Goal: Task Accomplishment & Management: Use online tool/utility

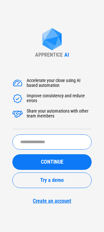
click at [49, 136] on input "text" at bounding box center [51, 141] width 79 height 15
type input "********"
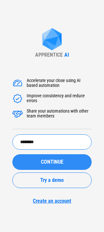
click at [36, 165] on button "CONTINUE" at bounding box center [51, 162] width 79 height 16
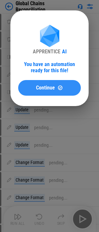
click at [38, 89] on span "Continue" at bounding box center [45, 87] width 19 height 5
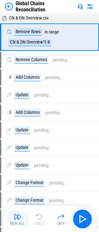
click at [23, 220] on button "Run All" at bounding box center [17, 219] width 21 height 16
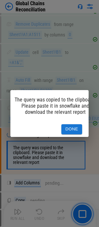
scroll to position [0, 19]
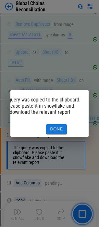
click at [60, 127] on button "Done" at bounding box center [56, 129] width 21 height 10
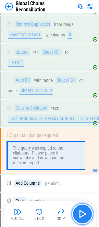
click at [85, 207] on button "button" at bounding box center [82, 213] width 21 height 21
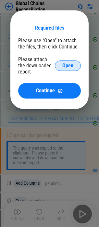
click at [71, 63] on span "Open" at bounding box center [67, 65] width 11 height 5
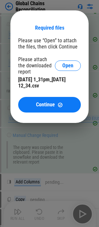
click at [45, 96] on div "Required files Please use “Open” to attach the files, then click Continue Pleas…" at bounding box center [49, 69] width 63 height 88
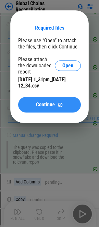
click at [45, 102] on span "Continue" at bounding box center [45, 104] width 19 height 5
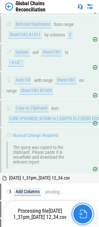
click at [81, 214] on img "button" at bounding box center [83, 214] width 8 height 8
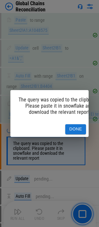
scroll to position [1247, 0]
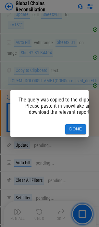
click at [77, 128] on button "Done" at bounding box center [75, 129] width 21 height 10
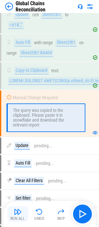
click at [21, 209] on img "button" at bounding box center [18, 212] width 8 height 8
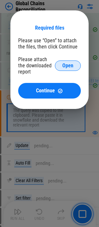
click at [73, 63] on button "Open" at bounding box center [68, 65] width 26 height 10
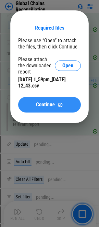
click at [51, 109] on button "Continue" at bounding box center [49, 105] width 63 height 16
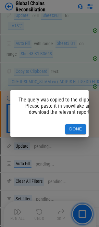
scroll to position [1925, 0]
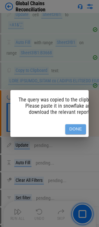
click at [67, 124] on button "Done" at bounding box center [75, 129] width 21 height 10
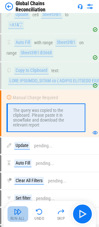
click at [10, 210] on button "Run All" at bounding box center [17, 214] width 21 height 16
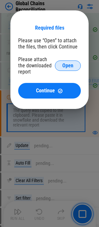
click at [72, 61] on button "Open" at bounding box center [68, 65] width 26 height 10
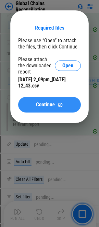
click at [48, 99] on button "Continue" at bounding box center [49, 105] width 63 height 16
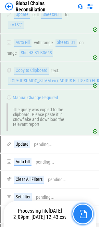
click at [83, 212] on img "button" at bounding box center [83, 214] width 8 height 8
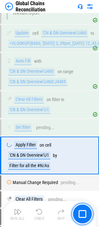
scroll to position [2078, 0]
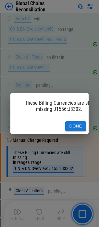
click at [82, 121] on button "Done" at bounding box center [75, 126] width 21 height 10
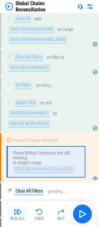
click at [21, 208] on img "button" at bounding box center [18, 212] width 8 height 8
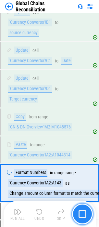
scroll to position [2700, 0]
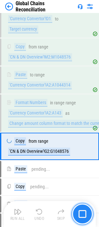
click at [78, 209] on button "button" at bounding box center [82, 213] width 21 height 21
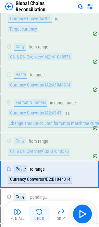
click at [37, 214] on img "button" at bounding box center [39, 212] width 8 height 8
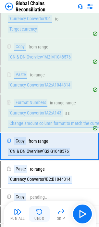
click at [37, 214] on img "button" at bounding box center [39, 212] width 8 height 8
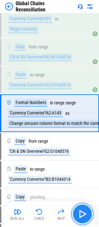
click at [87, 210] on img "button" at bounding box center [82, 214] width 10 height 10
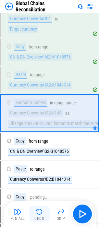
click at [39, 210] on img "button" at bounding box center [39, 212] width 8 height 8
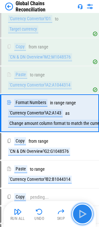
click at [76, 211] on button "button" at bounding box center [82, 213] width 21 height 21
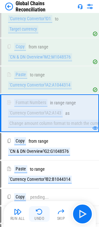
click at [47, 211] on button "Undo" at bounding box center [39, 214] width 21 height 16
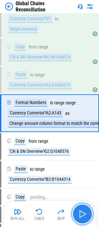
click at [81, 210] on img "button" at bounding box center [82, 214] width 10 height 10
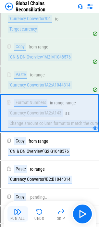
click at [15, 211] on img "button" at bounding box center [18, 212] width 8 height 8
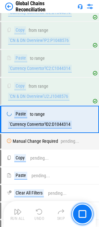
scroll to position [2872, 0]
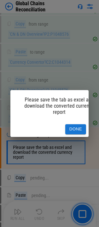
click at [75, 124] on button "Done" at bounding box center [75, 129] width 21 height 10
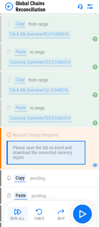
click at [20, 214] on img "button" at bounding box center [18, 212] width 8 height 8
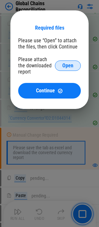
click at [63, 67] on span "Open" at bounding box center [67, 65] width 11 height 5
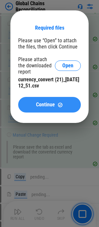
click at [50, 102] on span "Continue" at bounding box center [45, 104] width 19 height 5
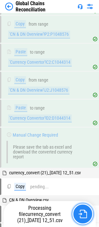
click at [83, 212] on img "button" at bounding box center [83, 214] width 8 height 8
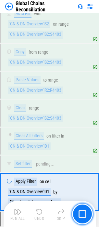
scroll to position [3581, 0]
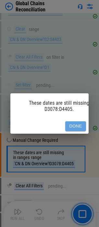
click at [69, 124] on button "Done" at bounding box center [75, 126] width 21 height 10
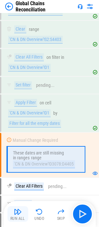
click at [23, 211] on button "Run All" at bounding box center [17, 214] width 21 height 16
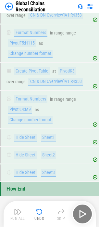
scroll to position [5554, 0]
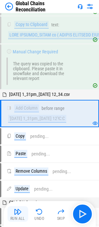
click at [18, 218] on div "Run All" at bounding box center [17, 218] width 15 height 4
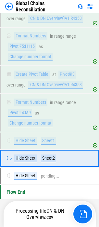
scroll to position [5554, 0]
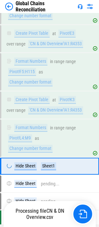
scroll to position [5554, 0]
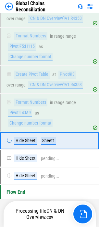
scroll to position [5554, 0]
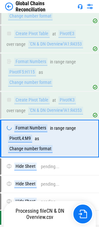
scroll to position [5549, 0]
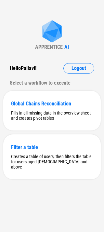
click at [77, 74] on div "Hello [PERSON_NAME] ! Logout Select a workflow to execute" at bounding box center [51, 75] width 97 height 25
click at [78, 66] on span "Logout" at bounding box center [78, 68] width 15 height 5
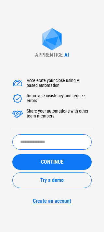
click at [39, 135] on input "text" at bounding box center [51, 141] width 79 height 15
type input "******"
click at [12, 154] on button "CONTINUE" at bounding box center [51, 162] width 79 height 16
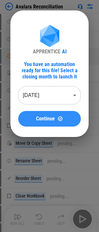
click at [50, 117] on span "Continue" at bounding box center [45, 118] width 19 height 5
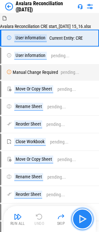
click at [87, 221] on img "button" at bounding box center [82, 218] width 10 height 10
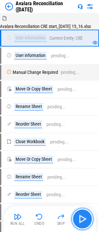
click at [87, 219] on img "button" at bounding box center [82, 218] width 10 height 10
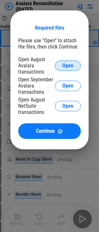
click at [58, 64] on button "Open" at bounding box center [68, 65] width 26 height 10
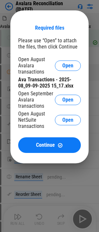
click at [67, 94] on div "Open September Avalara transactions Open" at bounding box center [49, 99] width 63 height 19
click at [67, 96] on button "Open" at bounding box center [68, 100] width 26 height 10
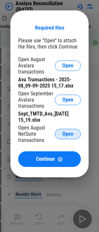
click at [63, 130] on button "Open" at bounding box center [68, 134] width 26 height 10
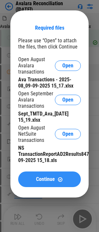
click at [60, 173] on button "Continue" at bounding box center [49, 179] width 63 height 16
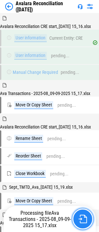
click at [87, 218] on button "button" at bounding box center [82, 218] width 21 height 21
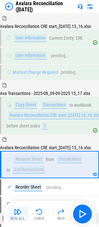
click at [20, 213] on img "button" at bounding box center [18, 212] width 8 height 8
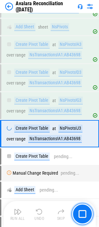
scroll to position [1597, 0]
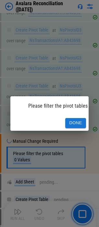
click at [71, 121] on button "Done" at bounding box center [75, 123] width 21 height 10
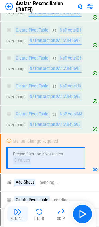
click at [21, 213] on img "button" at bounding box center [18, 212] width 8 height 8
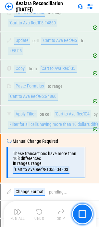
scroll to position [2192, 0]
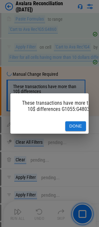
click at [70, 122] on button "Done" at bounding box center [75, 126] width 21 height 10
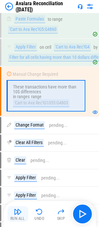
click at [23, 218] on div "Run All" at bounding box center [17, 218] width 15 height 4
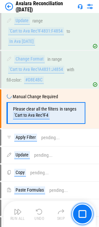
scroll to position [3137, 0]
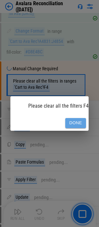
click at [72, 119] on button "Done" at bounding box center [75, 123] width 21 height 10
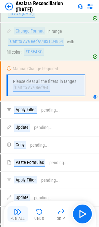
click at [19, 209] on img "button" at bounding box center [18, 212] width 8 height 8
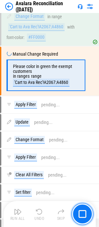
scroll to position [3421, 0]
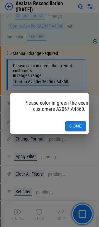
click at [69, 122] on button "Done" at bounding box center [75, 126] width 21 height 10
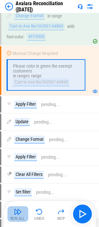
click at [17, 219] on div "Run All" at bounding box center [17, 218] width 15 height 4
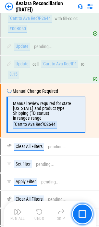
scroll to position [4320, 0]
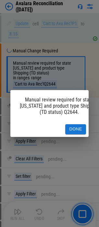
click at [72, 128] on button "Done" at bounding box center [75, 129] width 21 height 10
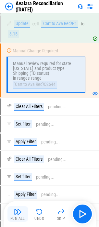
click at [15, 218] on div "Run All" at bounding box center [17, 218] width 15 height 4
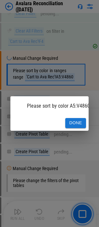
scroll to position [4658, 0]
click at [69, 119] on button "Done" at bounding box center [75, 123] width 21 height 10
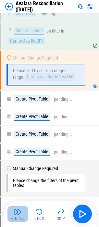
click at [17, 211] on img "button" at bounding box center [18, 212] width 8 height 8
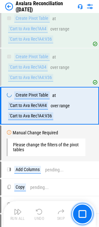
scroll to position [4811, 0]
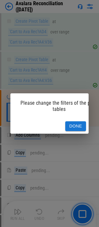
click at [77, 131] on div "Done" at bounding box center [49, 126] width 78 height 15
click at [77, 126] on button "Done" at bounding box center [75, 126] width 21 height 10
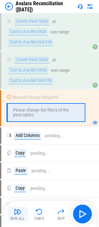
click at [23, 218] on div "Run All" at bounding box center [17, 218] width 15 height 4
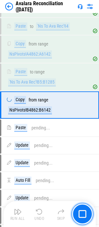
scroll to position [4999, 0]
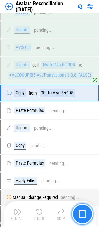
click at [82, 217] on img "button" at bounding box center [83, 214] width 8 height 8
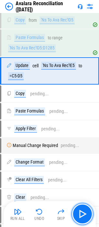
scroll to position [5181, 0]
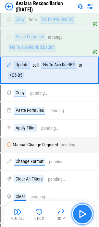
click at [88, 213] on img "button" at bounding box center [82, 214] width 10 height 10
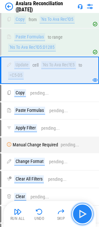
click at [87, 213] on img "button" at bounding box center [82, 214] width 10 height 10
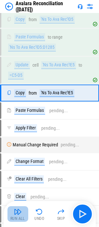
click at [19, 214] on img "button" at bounding box center [18, 212] width 8 height 8
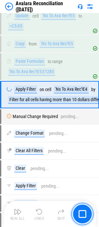
scroll to position [5254, 0]
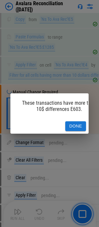
click at [76, 121] on button "Done" at bounding box center [75, 126] width 21 height 10
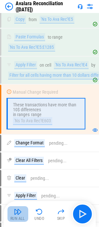
click at [22, 210] on button "Run All" at bounding box center [17, 214] width 21 height 16
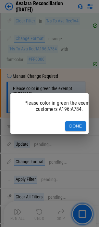
scroll to position [6326, 0]
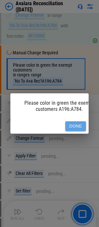
click at [78, 125] on button "Done" at bounding box center [75, 126] width 21 height 10
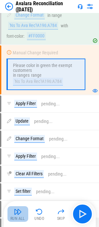
click at [23, 215] on button "Run All" at bounding box center [17, 214] width 21 height 16
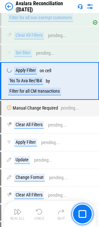
scroll to position [6516, 0]
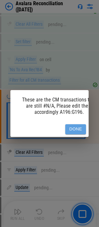
click at [69, 126] on button "Done" at bounding box center [75, 129] width 21 height 10
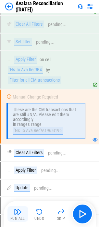
click at [22, 210] on button "Run All" at bounding box center [17, 214] width 21 height 16
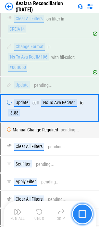
scroll to position [7232, 0]
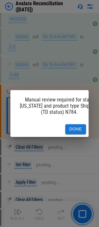
click at [73, 129] on button "Done" at bounding box center [75, 129] width 21 height 10
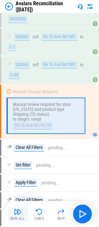
click at [24, 218] on div "Run All" at bounding box center [17, 218] width 15 height 4
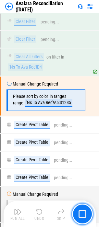
scroll to position [7587, 0]
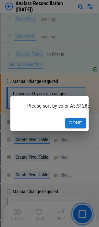
click at [80, 115] on div "Done" at bounding box center [49, 122] width 78 height 15
click at [80, 118] on button "Done" at bounding box center [75, 123] width 21 height 10
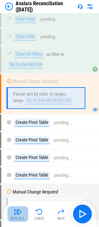
click at [18, 214] on img "button" at bounding box center [18, 212] width 8 height 8
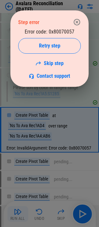
scroll to position [7663, 0]
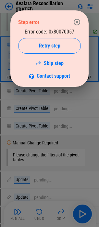
click at [77, 18] on button "button" at bounding box center [76, 22] width 13 height 13
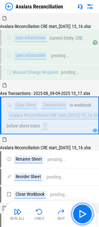
drag, startPoint x: 82, startPoint y: 210, endPoint x: 51, endPoint y: 212, distance: 31.3
click at [82, 210] on img "button" at bounding box center [82, 214] width 10 height 10
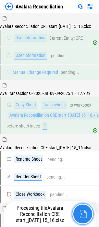
click at [84, 214] on img "button" at bounding box center [83, 214] width 8 height 8
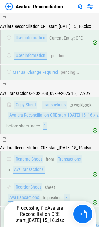
scroll to position [43, 0]
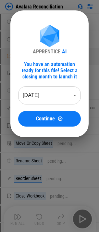
click at [35, 114] on button "Continue" at bounding box center [49, 119] width 63 height 16
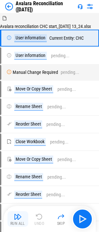
click at [19, 215] on img "button" at bounding box center [18, 216] width 8 height 8
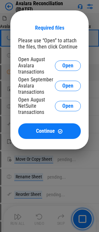
click at [67, 60] on div "Open August Avalara transactions Open" at bounding box center [49, 65] width 63 height 19
click at [65, 61] on button "Open" at bounding box center [68, 65] width 26 height 10
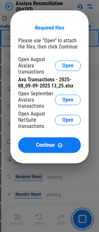
click at [71, 84] on div "Ava Transactions - 2025-08_09-09-2025 13_25.xlsx" at bounding box center [49, 82] width 63 height 12
click at [71, 95] on button "Open" at bounding box center [68, 100] width 26 height 10
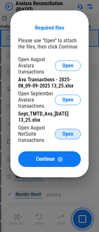
click at [66, 133] on span "Open" at bounding box center [67, 133] width 11 height 5
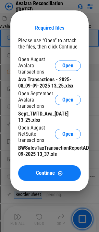
click at [36, 179] on button "Continue" at bounding box center [49, 173] width 63 height 16
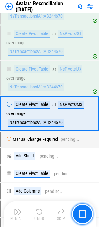
scroll to position [1658, 0]
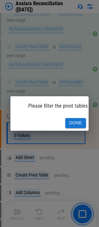
click at [74, 120] on button "Done" at bounding box center [75, 123] width 21 height 10
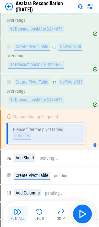
click at [18, 213] on img "button" at bounding box center [18, 212] width 8 height 8
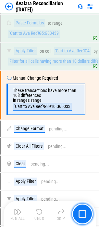
scroll to position [2237, 0]
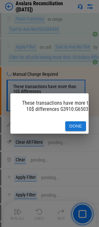
click at [74, 126] on button "Done" at bounding box center [75, 126] width 21 height 10
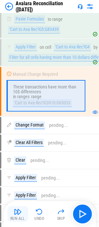
click at [22, 216] on div "Run All" at bounding box center [17, 218] width 15 height 4
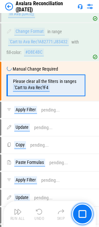
scroll to position [3181, 0]
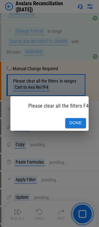
click at [79, 118] on button "Done" at bounding box center [75, 123] width 21 height 10
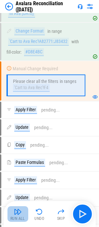
click at [18, 215] on button "Run All" at bounding box center [17, 214] width 21 height 16
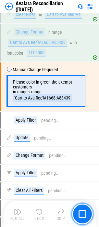
scroll to position [3466, 0]
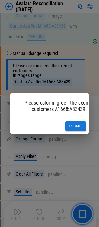
click at [73, 123] on button "Done" at bounding box center [75, 126] width 21 height 10
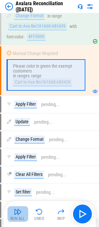
click at [24, 216] on div "Run All" at bounding box center [17, 218] width 15 height 4
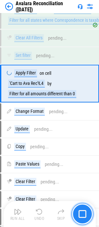
scroll to position [4555, 0]
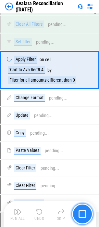
click at [84, 222] on button "button" at bounding box center [82, 213] width 21 height 21
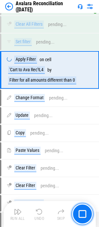
drag, startPoint x: 81, startPoint y: 208, endPoint x: 92, endPoint y: 198, distance: 14.5
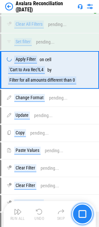
click at [82, 211] on img "button" at bounding box center [83, 214] width 8 height 8
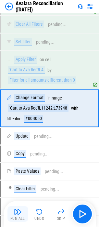
click at [23, 213] on button "Run All" at bounding box center [17, 214] width 21 height 16
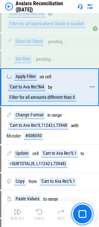
scroll to position [4566, 0]
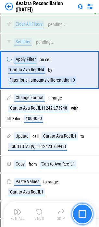
click at [84, 212] on img "button" at bounding box center [83, 214] width 8 height 8
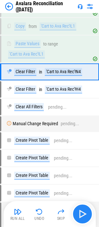
scroll to position [4705, 0]
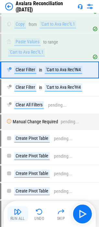
click at [16, 214] on img "button" at bounding box center [18, 212] width 8 height 8
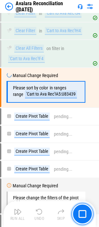
scroll to position [4780, 0]
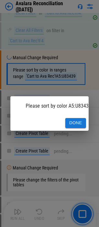
click at [68, 119] on button "Done" at bounding box center [75, 123] width 21 height 10
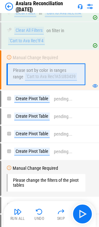
click at [19, 206] on button "Run All" at bounding box center [17, 214] width 21 height 16
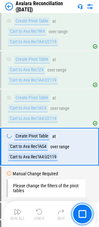
scroll to position [4933, 0]
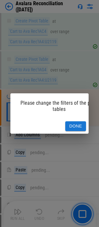
click at [76, 119] on div "Done" at bounding box center [49, 126] width 78 height 15
click at [75, 121] on button "Done" at bounding box center [75, 126] width 21 height 10
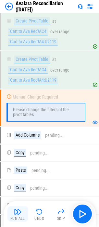
click at [20, 209] on img "button" at bounding box center [18, 212] width 8 height 8
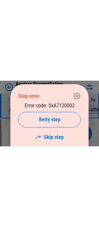
scroll to position [5392, 0]
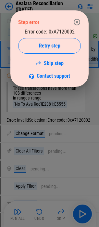
click at [72, 20] on button "button" at bounding box center [76, 22] width 13 height 13
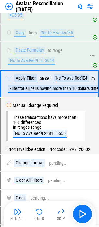
scroll to position [5327, 0]
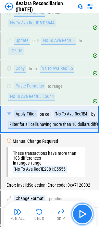
click at [77, 207] on button "button" at bounding box center [82, 213] width 21 height 21
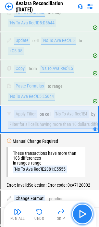
click at [80, 213] on img "button" at bounding box center [82, 214] width 10 height 10
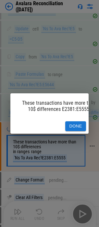
scroll to position [5350, 0]
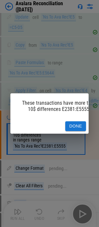
click at [72, 123] on button "Done" at bounding box center [75, 126] width 21 height 10
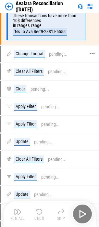
scroll to position [5480, 0]
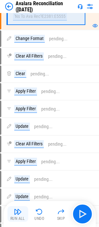
click at [10, 218] on button "Run All" at bounding box center [17, 214] width 21 height 16
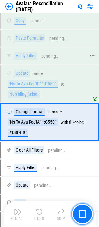
scroll to position [5936, 0]
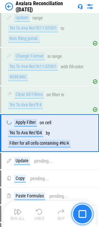
click at [87, 213] on button "button" at bounding box center [82, 213] width 21 height 21
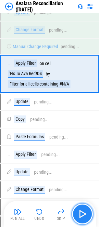
scroll to position [6253, 0]
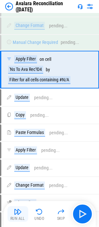
click at [22, 211] on button "Run All" at bounding box center [17, 214] width 21 height 16
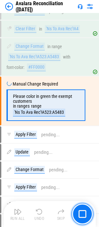
scroll to position [6490, 0]
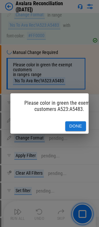
click at [76, 122] on button "Done" at bounding box center [75, 126] width 21 height 10
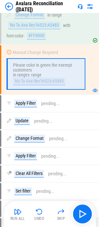
click at [21, 208] on img "button" at bounding box center [18, 212] width 8 height 8
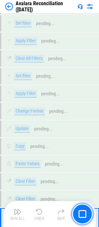
scroll to position [7707, 0]
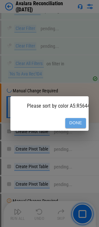
click at [70, 121] on button "Done" at bounding box center [75, 123] width 21 height 10
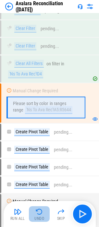
click at [38, 207] on button "Undo" at bounding box center [39, 214] width 21 height 16
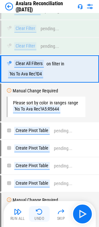
click at [41, 212] on img "button" at bounding box center [39, 212] width 8 height 8
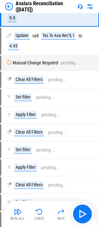
scroll to position [7371, 0]
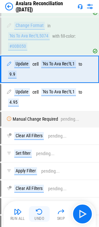
click at [45, 213] on button "Undo" at bounding box center [39, 214] width 21 height 16
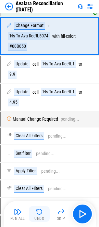
click at [43, 212] on img "button" at bounding box center [39, 212] width 8 height 8
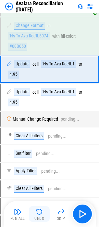
click at [36, 214] on img "button" at bounding box center [39, 212] width 8 height 8
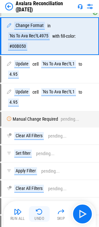
click at [36, 214] on img "button" at bounding box center [39, 212] width 8 height 8
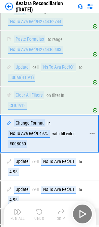
scroll to position [7241, 0]
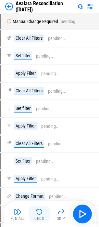
click at [35, 214] on button "Undo" at bounding box center [39, 214] width 21 height 16
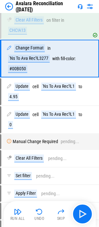
scroll to position [7338, 0]
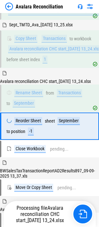
scroll to position [245, 0]
